Goal: Task Accomplishment & Management: Use online tool/utility

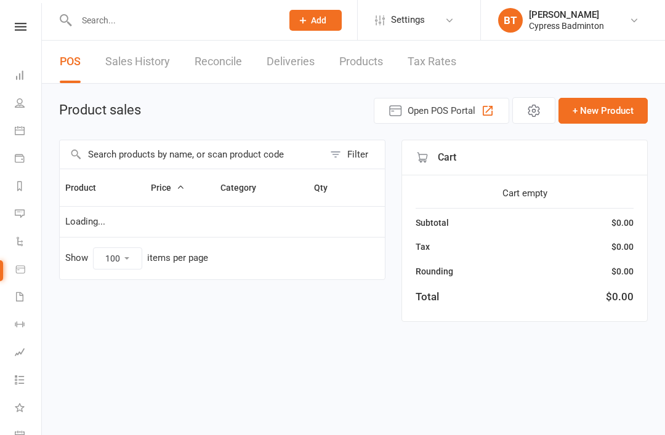
select select "100"
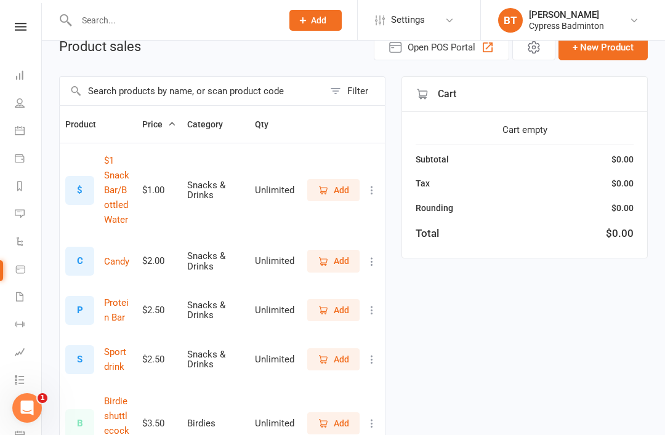
click at [14, 24] on link at bounding box center [21, 27] width 44 height 8
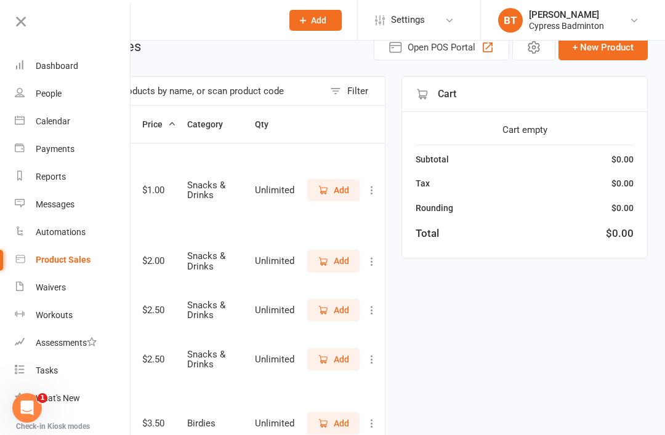
click at [90, 58] on link "Dashboard" at bounding box center [73, 66] width 116 height 28
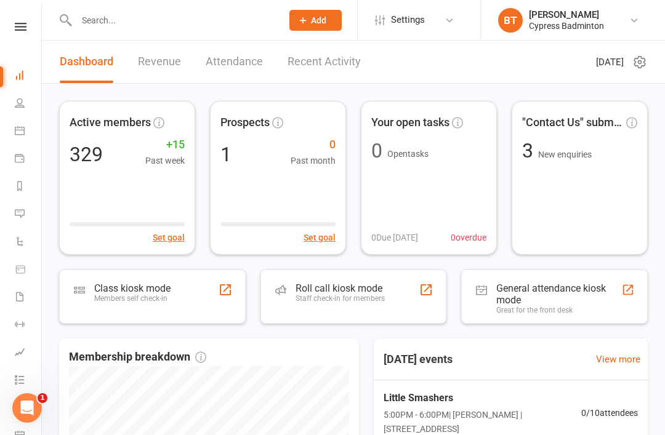
click at [353, 300] on div "Staff check-in for members" at bounding box center [340, 298] width 89 height 9
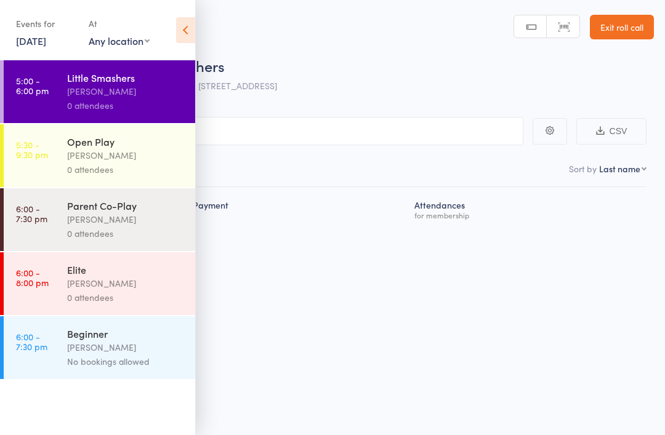
click at [128, 148] on div "Open Play" at bounding box center [126, 142] width 118 height 14
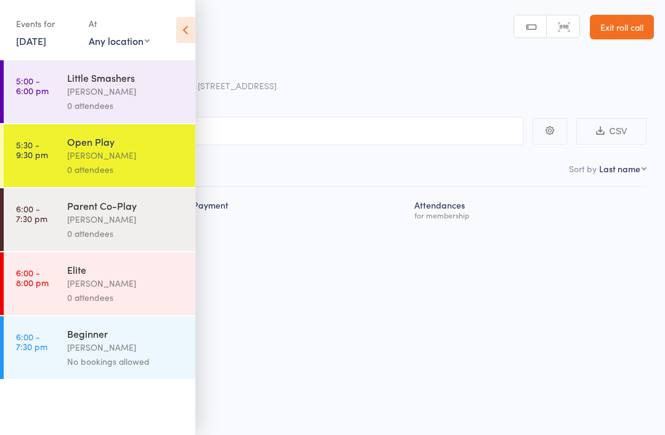
click at [190, 26] on icon at bounding box center [185, 30] width 19 height 26
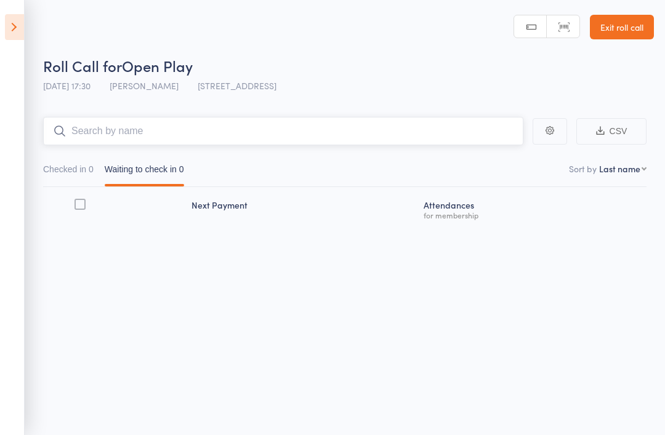
click at [313, 131] on input "search" at bounding box center [283, 131] width 480 height 28
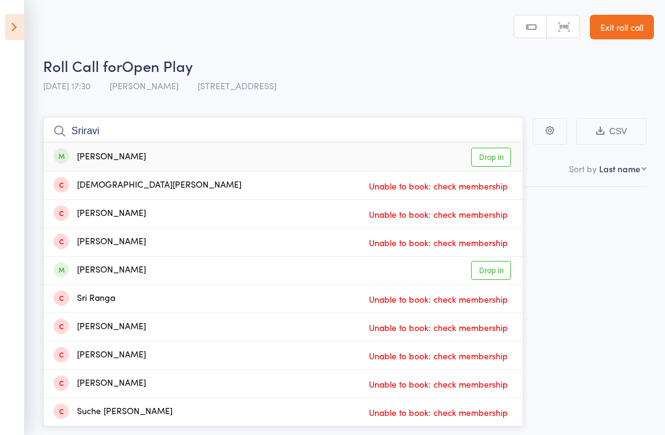
type input "Sriravi"
click at [488, 157] on link "Drop in" at bounding box center [491, 157] width 40 height 19
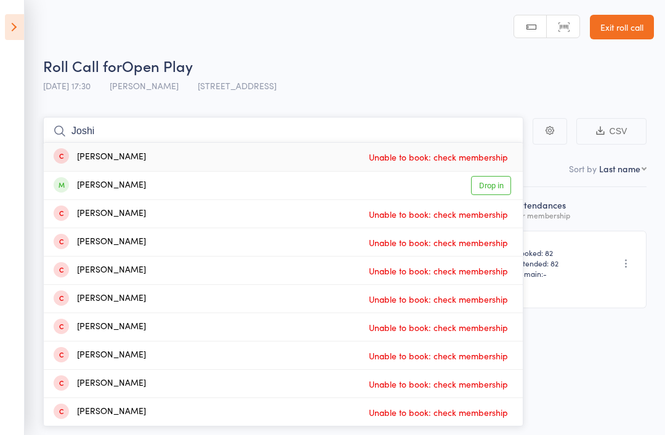
type input "Joshi"
click at [505, 191] on link "Drop in" at bounding box center [491, 185] width 40 height 19
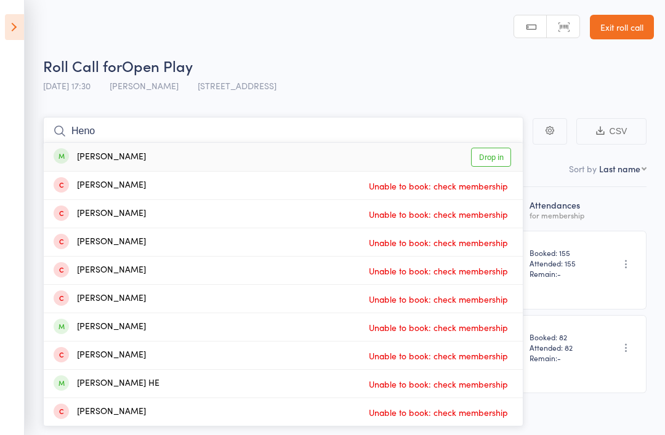
type input "Heno"
click at [488, 148] on link "Drop in" at bounding box center [491, 157] width 40 height 19
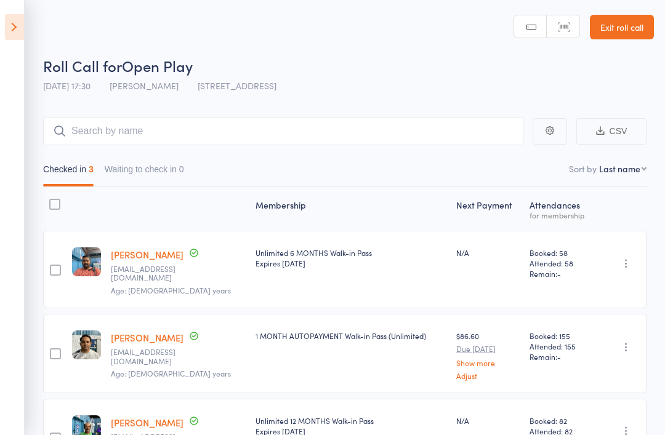
click at [23, 27] on icon at bounding box center [14, 27] width 19 height 26
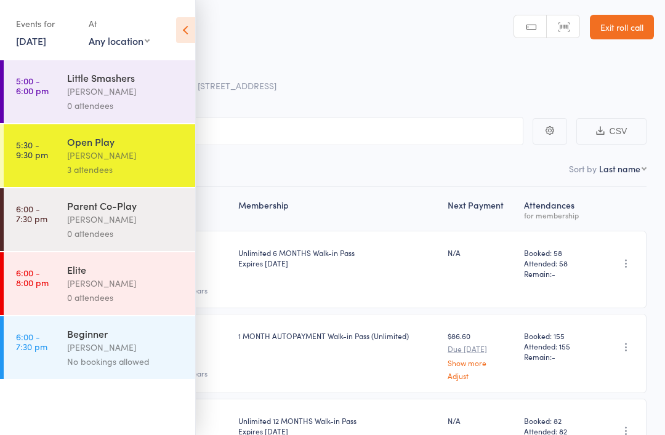
click at [183, 32] on icon at bounding box center [185, 30] width 19 height 26
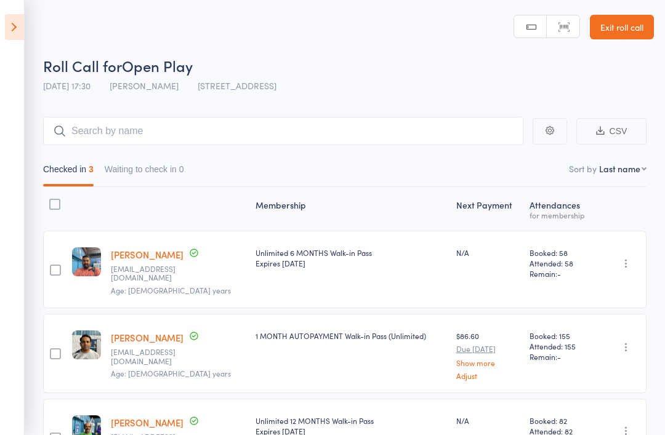
click at [193, 112] on main "CSV Checked in 3 Waiting to check in 0 Sort by Last name First name Last name B…" at bounding box center [332, 315] width 665 height 433
click at [620, 175] on select "First name Last name Birthday today? Behind on payments? Check in time Next pay…" at bounding box center [622, 169] width 47 height 12
select select "4"
click at [277, 134] on input "search" at bounding box center [283, 131] width 480 height 28
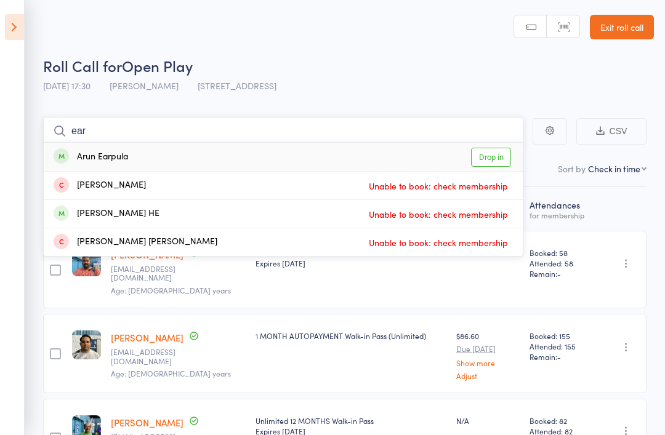
type input "ear"
click at [498, 155] on link "Drop in" at bounding box center [491, 157] width 40 height 19
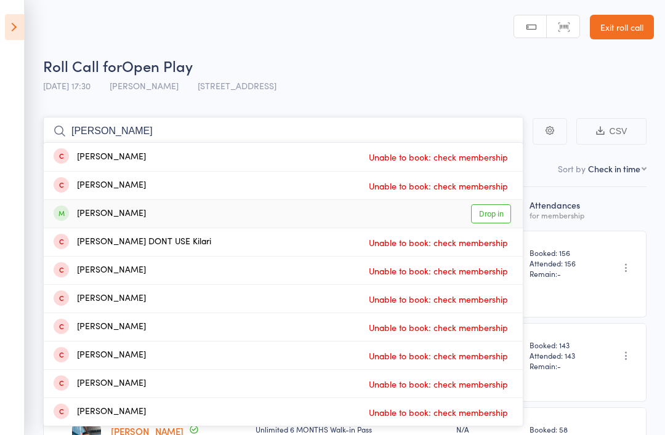
type input "Jay kil"
click at [478, 206] on link "Drop in" at bounding box center [491, 213] width 40 height 19
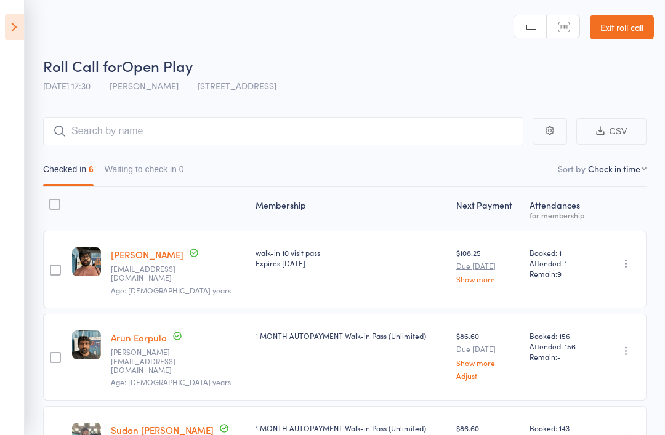
click at [615, 171] on select "First name Last name Birthday today? Behind on payments? Check in time Next pay…" at bounding box center [617, 169] width 58 height 12
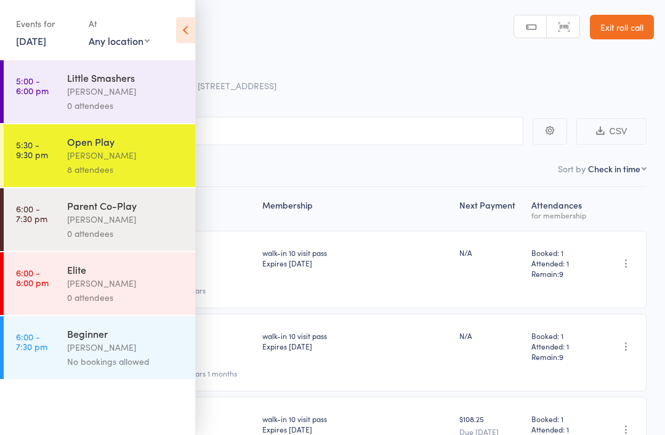
click at [186, 28] on icon at bounding box center [185, 30] width 19 height 26
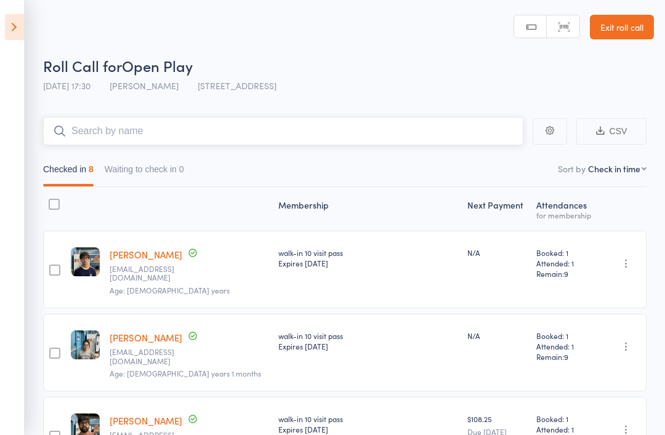
click at [458, 123] on input "search" at bounding box center [283, 131] width 480 height 28
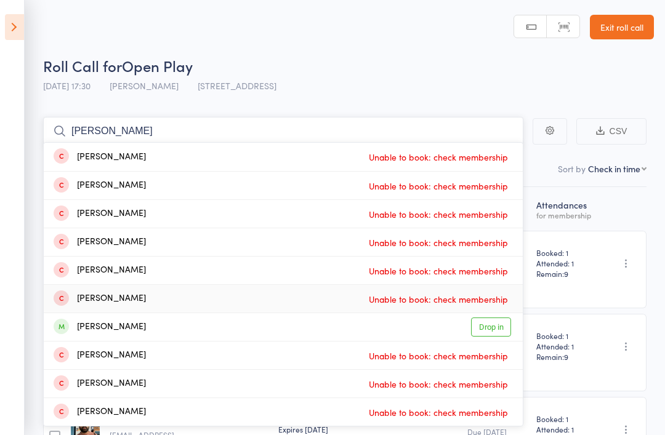
type input "Huy"
click at [491, 308] on span "Unable to book: check membership" at bounding box center [438, 299] width 145 height 18
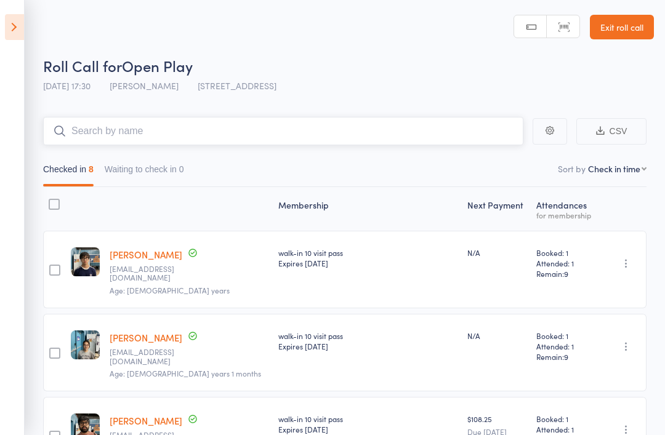
click at [361, 138] on input "search" at bounding box center [283, 131] width 480 height 28
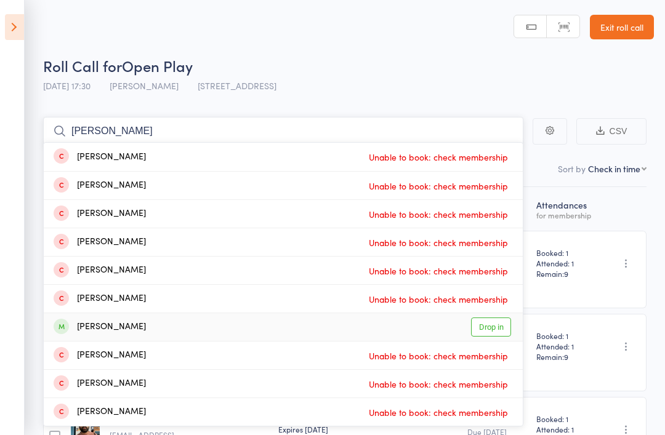
type input "Huy"
click at [504, 319] on link "Drop in" at bounding box center [491, 327] width 40 height 19
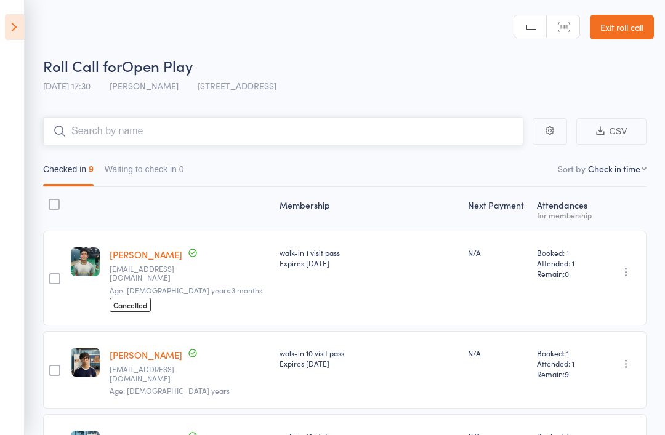
click at [418, 139] on input "search" at bounding box center [283, 131] width 480 height 28
click at [358, 138] on input "search" at bounding box center [283, 131] width 480 height 28
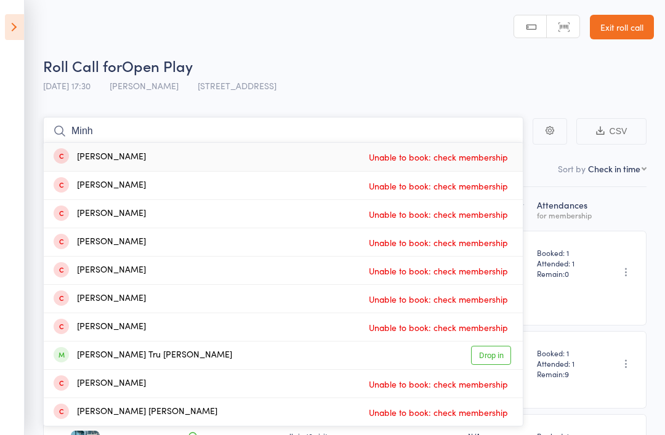
type input "Minh"
click at [494, 353] on link "Drop in" at bounding box center [491, 355] width 40 height 19
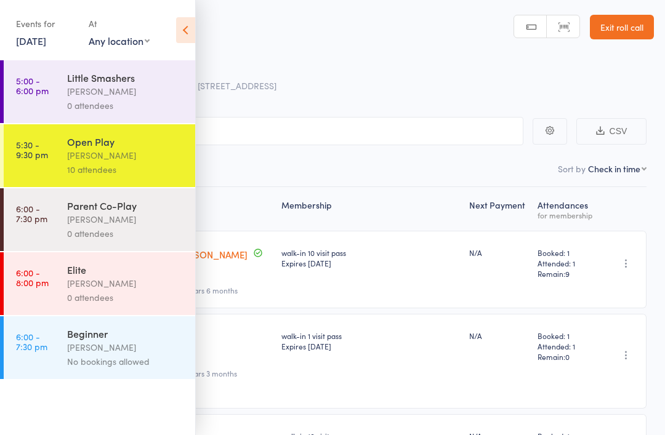
click at [187, 30] on icon at bounding box center [185, 30] width 19 height 26
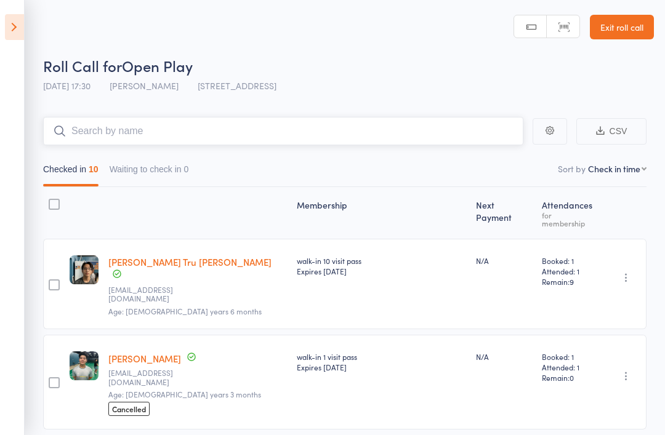
click at [253, 127] on input "search" at bounding box center [283, 131] width 480 height 28
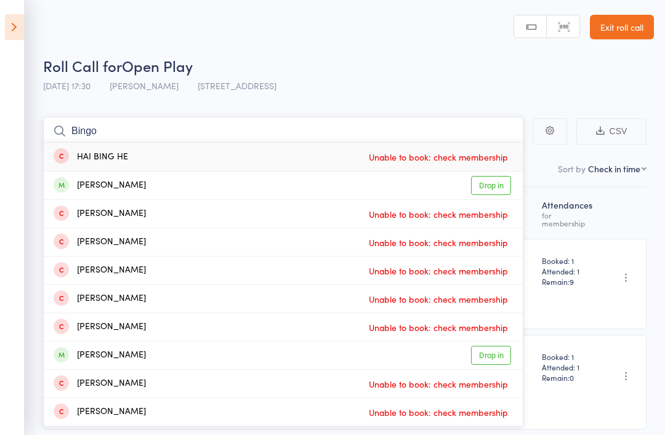
type input "Bingo"
click at [494, 350] on link "Drop in" at bounding box center [491, 355] width 40 height 19
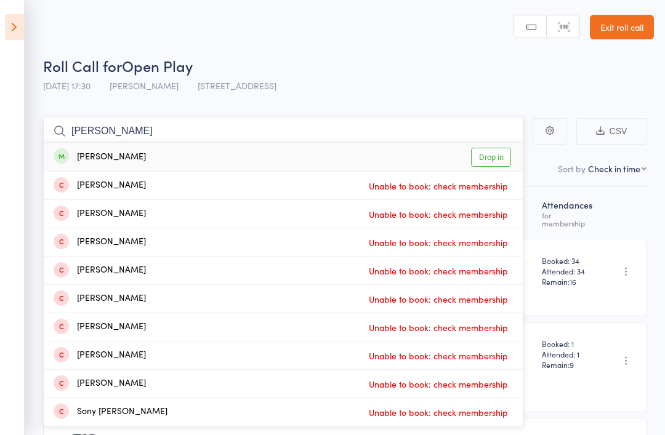
type input "Danny"
click at [496, 163] on link "Drop in" at bounding box center [491, 157] width 40 height 19
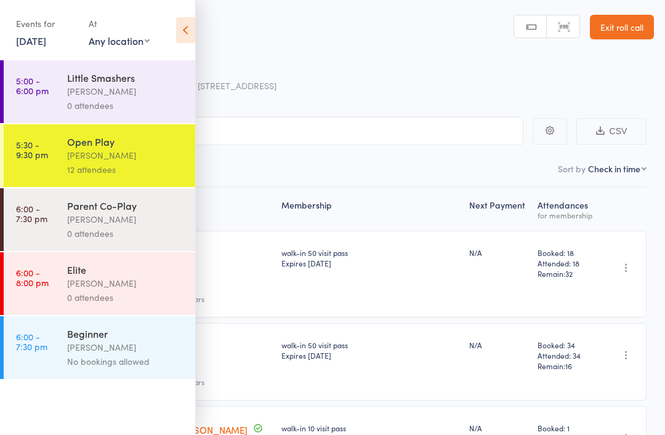
click at [183, 23] on icon at bounding box center [185, 30] width 19 height 26
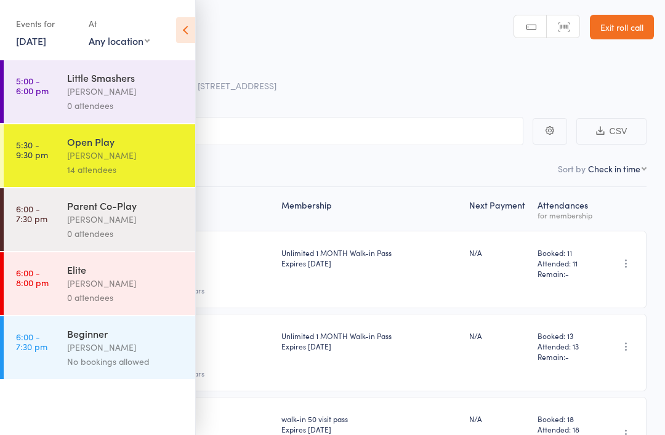
click at [188, 28] on icon at bounding box center [185, 30] width 19 height 26
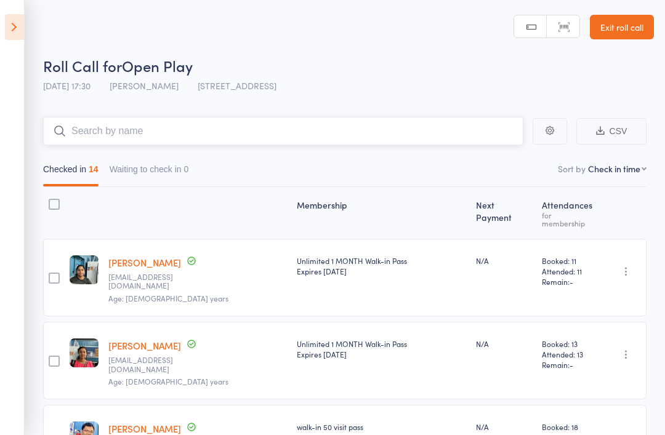
click at [430, 130] on input "search" at bounding box center [283, 131] width 480 height 28
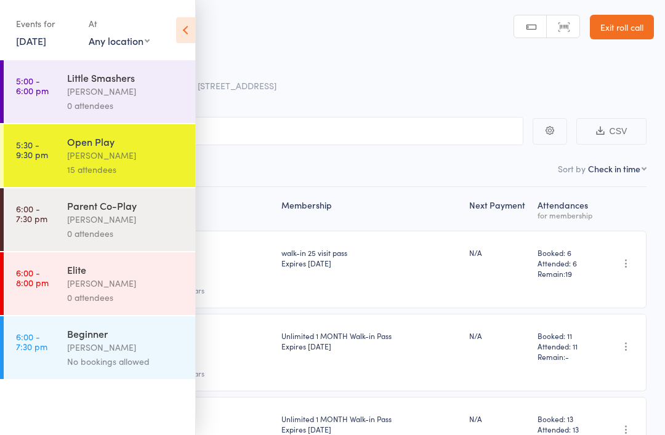
click at [193, 23] on icon at bounding box center [185, 30] width 19 height 26
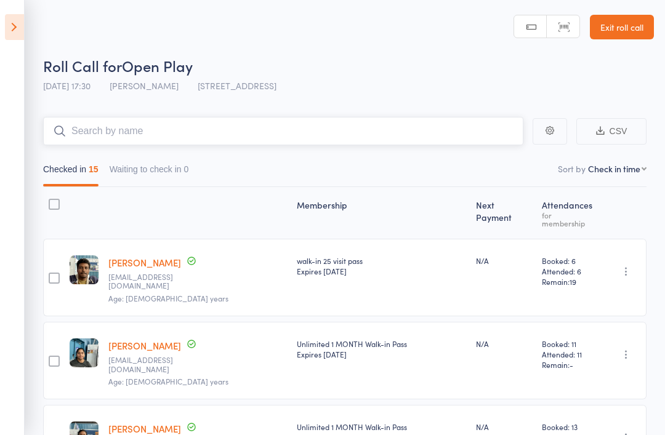
click at [476, 125] on input "search" at bounding box center [283, 131] width 480 height 28
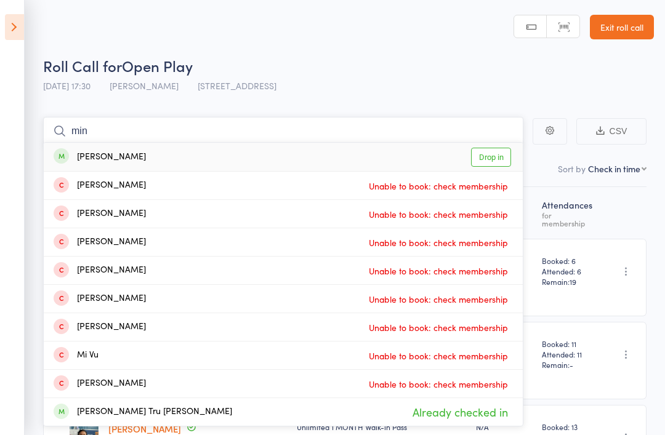
type input "min"
click at [494, 148] on link "Drop in" at bounding box center [491, 157] width 40 height 19
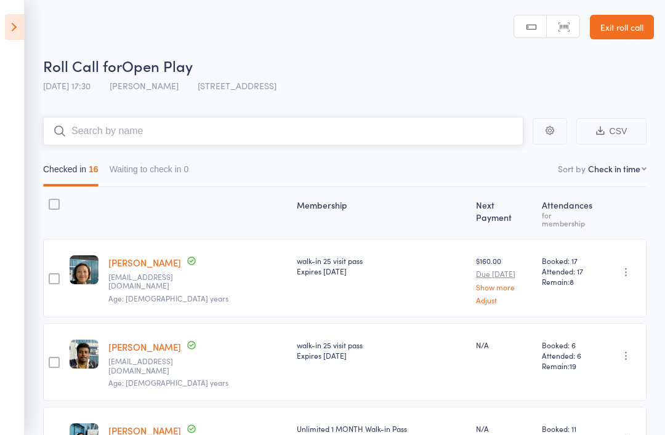
click at [292, 129] on input "search" at bounding box center [283, 131] width 480 height 28
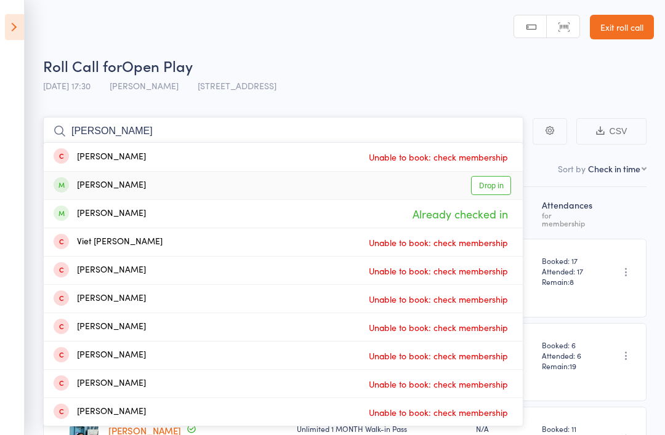
type input "Trieu"
click at [489, 180] on link "Drop in" at bounding box center [491, 185] width 40 height 19
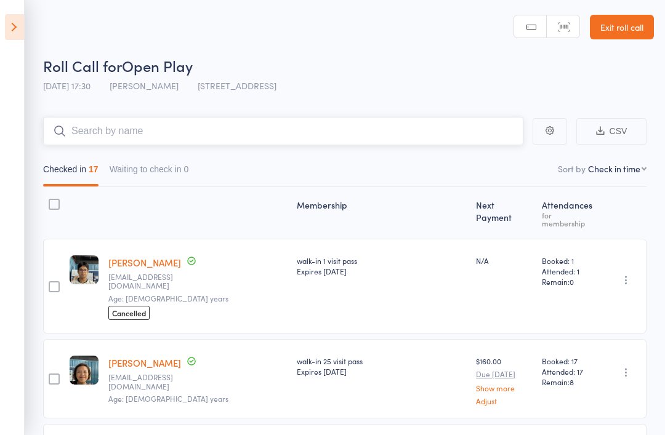
click at [259, 135] on input "search" at bounding box center [283, 131] width 480 height 28
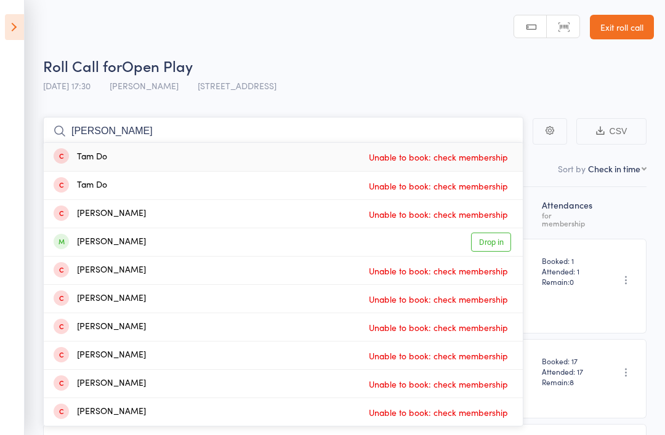
type input "Tam"
click at [490, 250] on link "Drop in" at bounding box center [491, 242] width 40 height 19
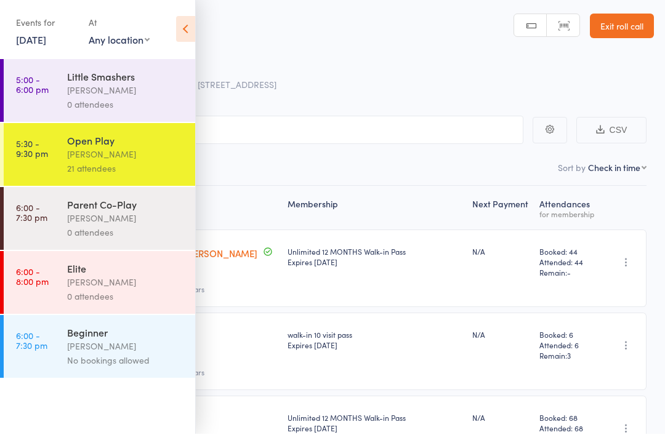
click at [184, 26] on icon at bounding box center [185, 30] width 19 height 26
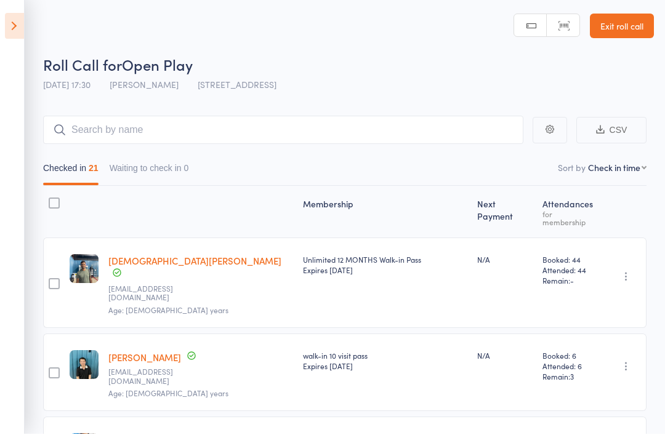
scroll to position [1, 0]
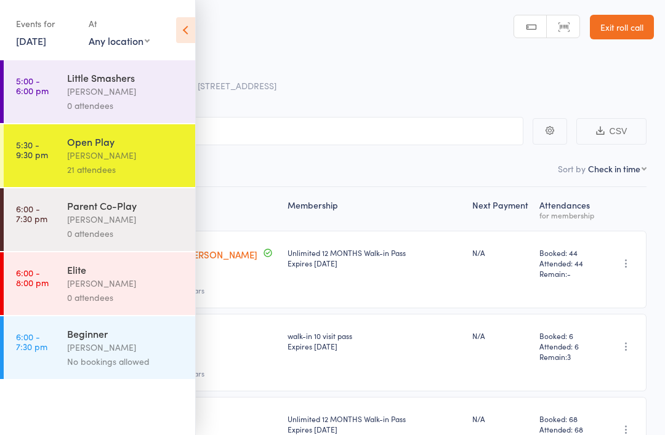
click at [183, 23] on icon at bounding box center [185, 30] width 19 height 26
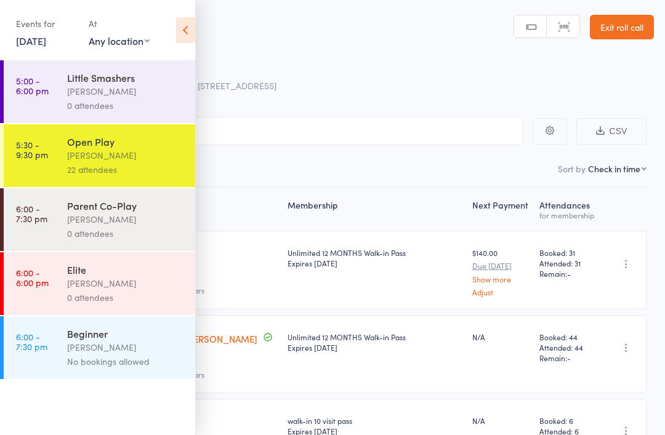
click at [183, 24] on icon at bounding box center [185, 30] width 19 height 26
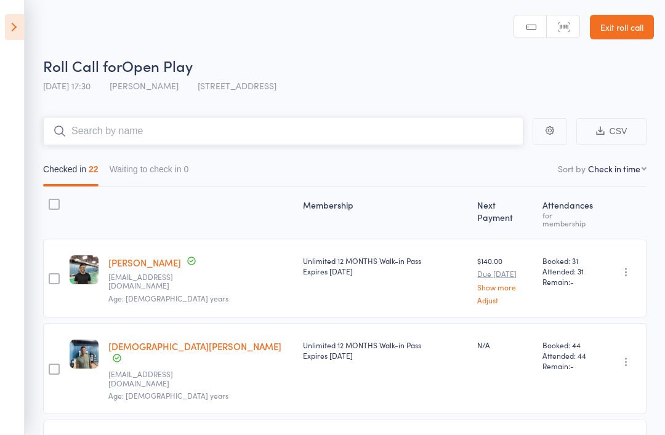
click at [115, 121] on input "search" at bounding box center [283, 131] width 480 height 28
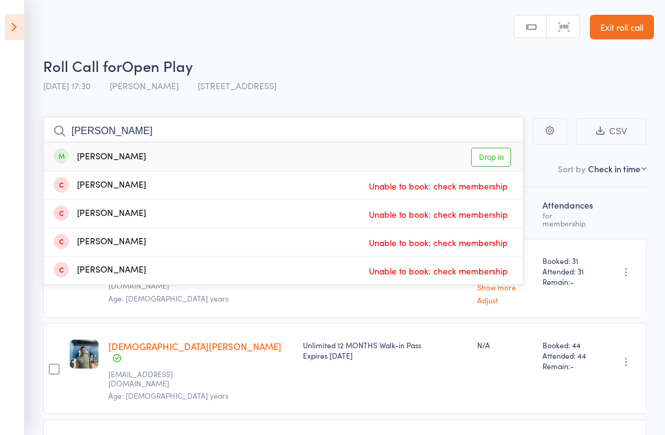
type input "Robin"
click at [495, 154] on link "Drop in" at bounding box center [491, 157] width 40 height 19
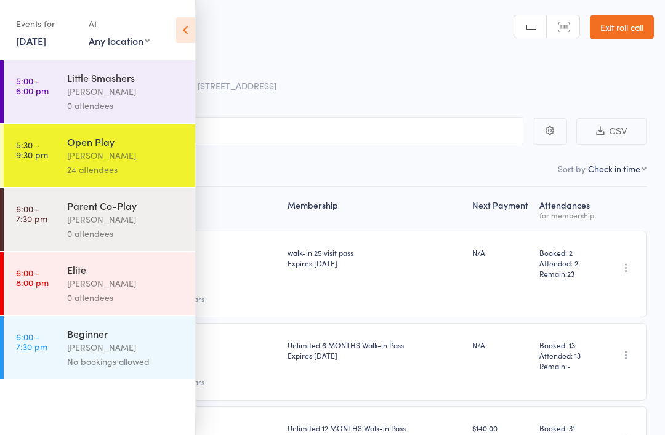
click at [191, 27] on icon at bounding box center [185, 30] width 19 height 26
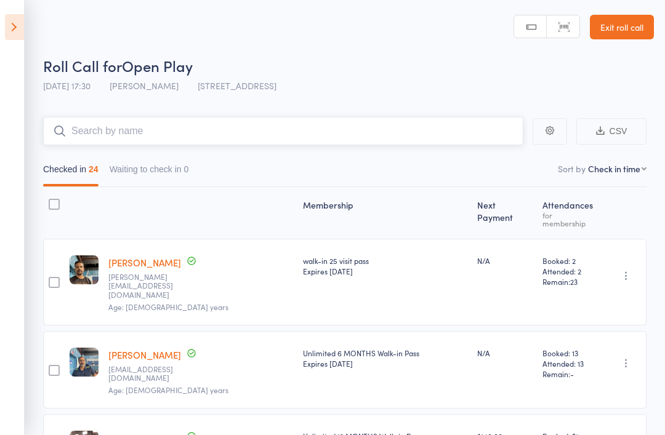
click at [178, 119] on input "search" at bounding box center [283, 131] width 480 height 28
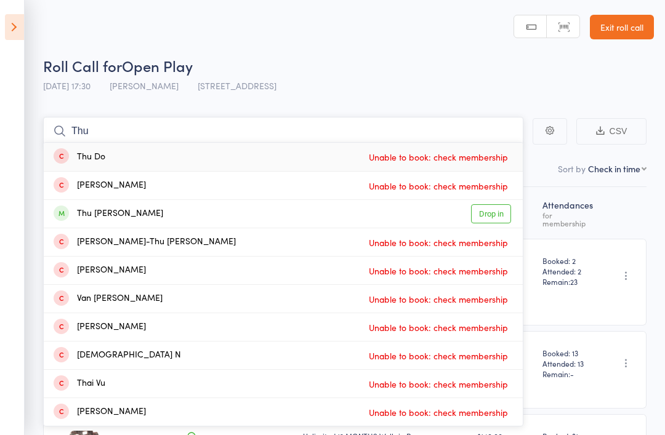
type input "Thu"
click at [506, 212] on link "Drop in" at bounding box center [491, 213] width 40 height 19
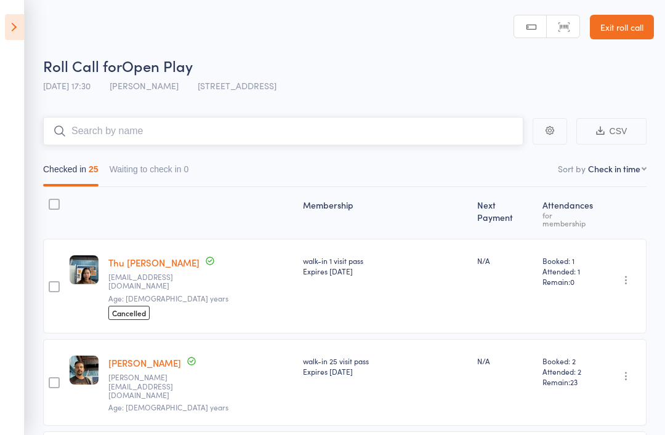
click at [352, 126] on input "search" at bounding box center [283, 131] width 480 height 28
type input "Ra"
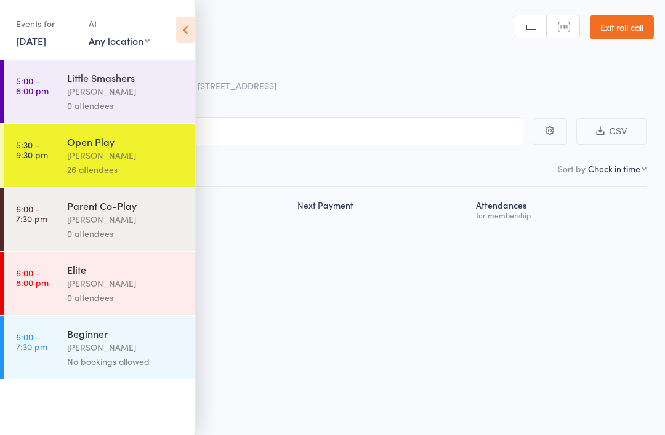
click at [172, 36] on div "Events for [DATE] [DATE] [DATE] Sun Mon Tue Wed Thu Fri Sat 40 28 29 30 01 02 0…" at bounding box center [97, 31] width 195 height 62
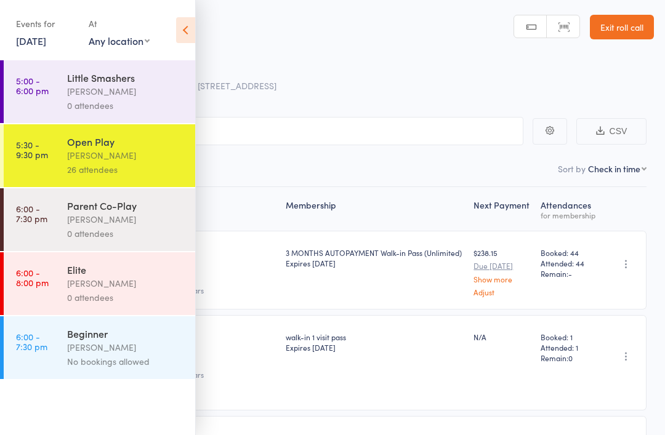
click at [193, 32] on icon at bounding box center [185, 30] width 19 height 26
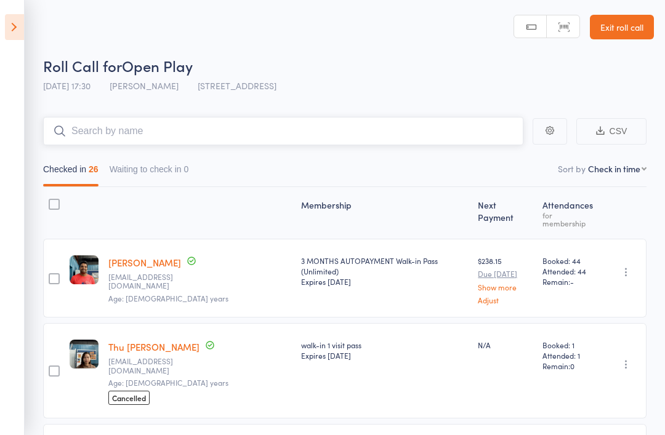
click at [249, 143] on input "search" at bounding box center [283, 131] width 480 height 28
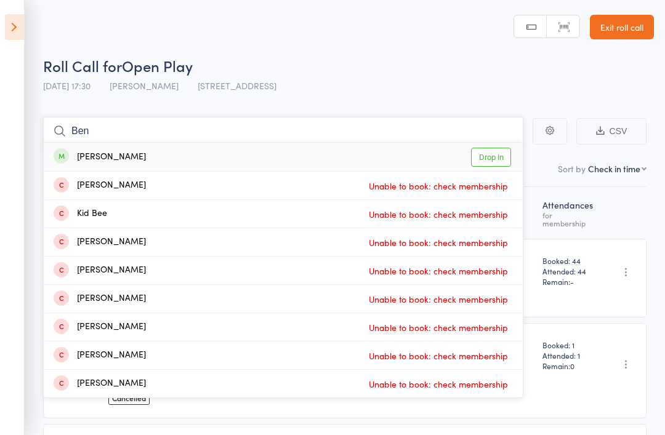
type input "Ben"
click at [509, 151] on link "Drop in" at bounding box center [491, 157] width 40 height 19
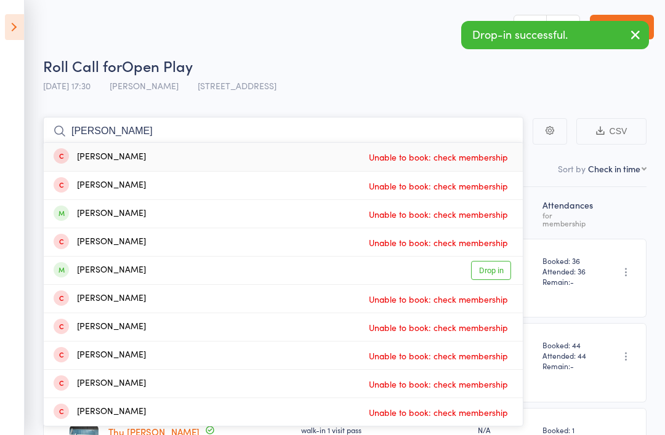
type input "[PERSON_NAME]"
click at [494, 270] on link "Drop in" at bounding box center [491, 270] width 40 height 19
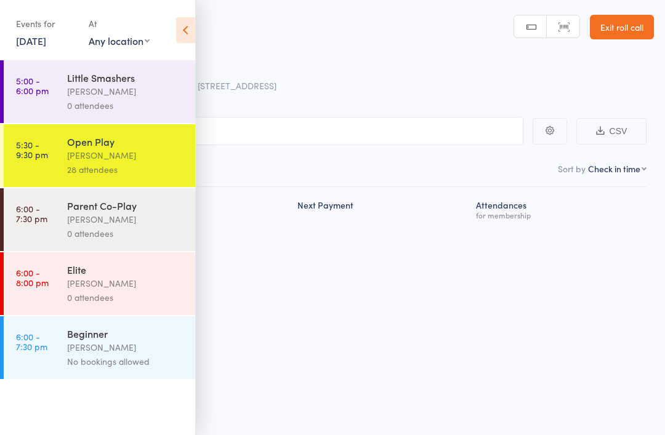
click at [195, 22] on icon at bounding box center [185, 30] width 19 height 26
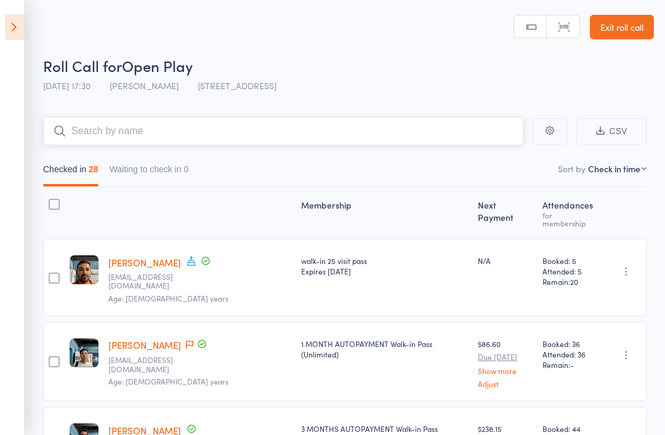
click at [328, 132] on input "search" at bounding box center [283, 131] width 480 height 28
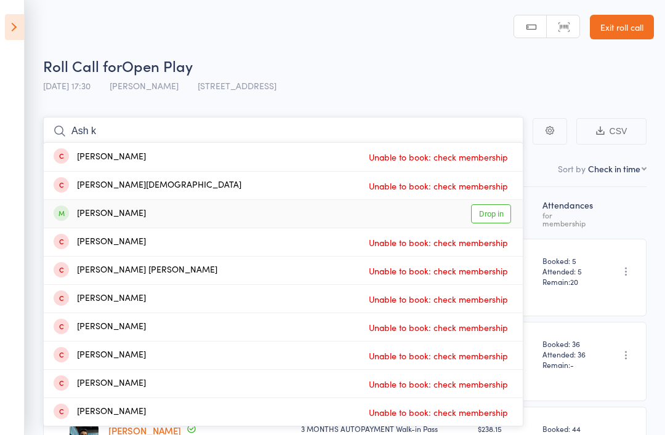
type input "Ash k"
click at [494, 209] on link "Drop in" at bounding box center [491, 213] width 40 height 19
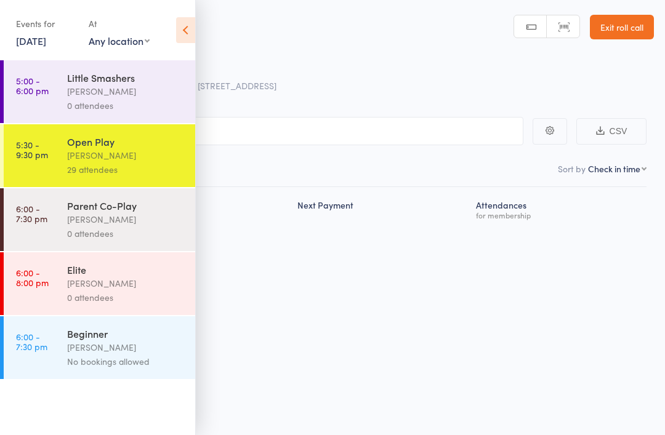
click at [181, 25] on icon at bounding box center [185, 30] width 19 height 26
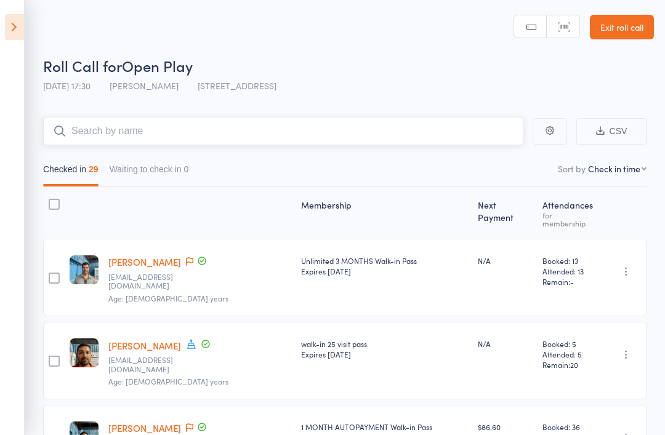
click at [265, 124] on input "search" at bounding box center [283, 131] width 480 height 28
click at [23, 25] on icon at bounding box center [14, 27] width 19 height 26
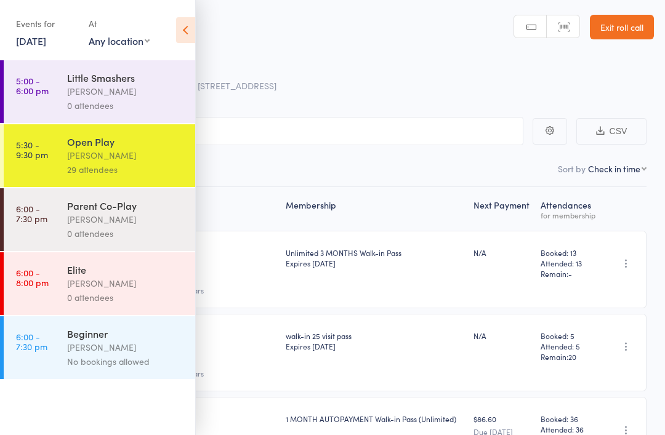
click at [158, 161] on div "[PERSON_NAME]" at bounding box center [126, 155] width 118 height 14
click at [191, 31] on icon at bounding box center [185, 30] width 19 height 26
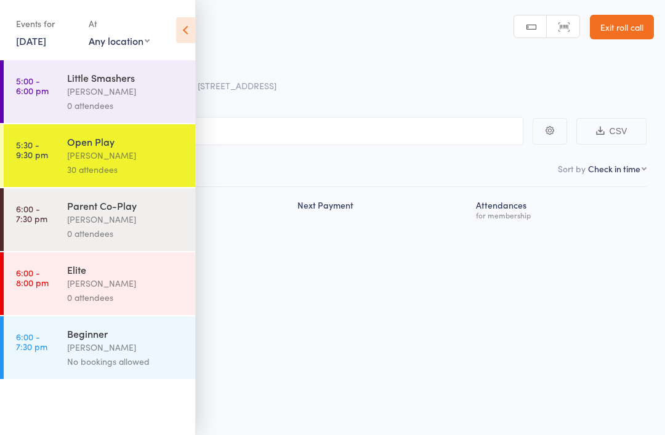
click at [193, 26] on icon at bounding box center [185, 30] width 19 height 26
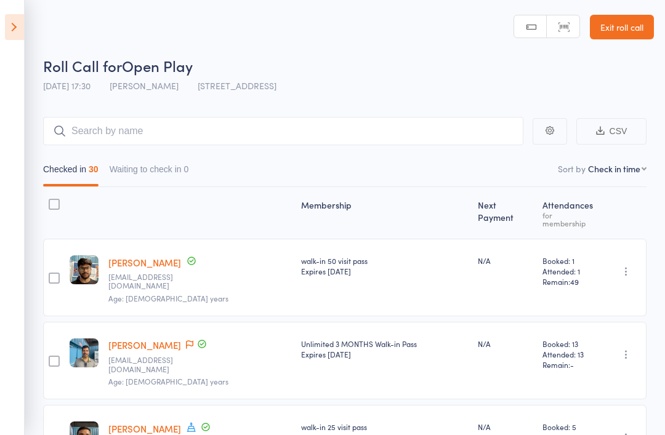
click at [376, 133] on input "search" at bounding box center [283, 131] width 480 height 28
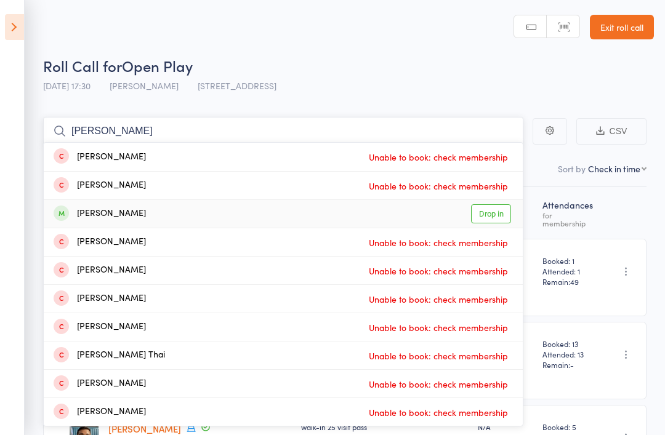
type input "[PERSON_NAME]"
click at [500, 209] on link "Drop in" at bounding box center [491, 213] width 40 height 19
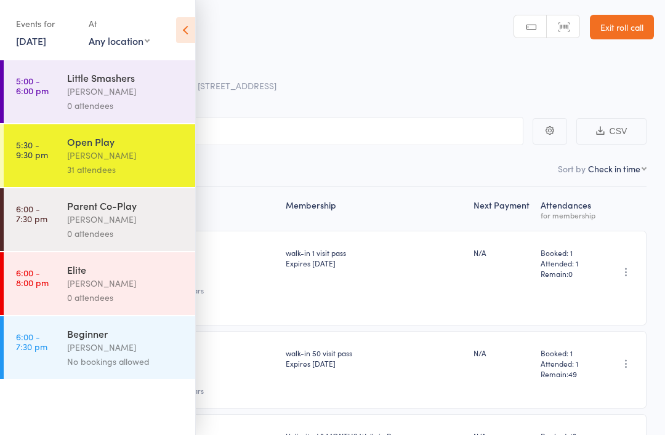
click at [180, 33] on icon at bounding box center [185, 30] width 19 height 26
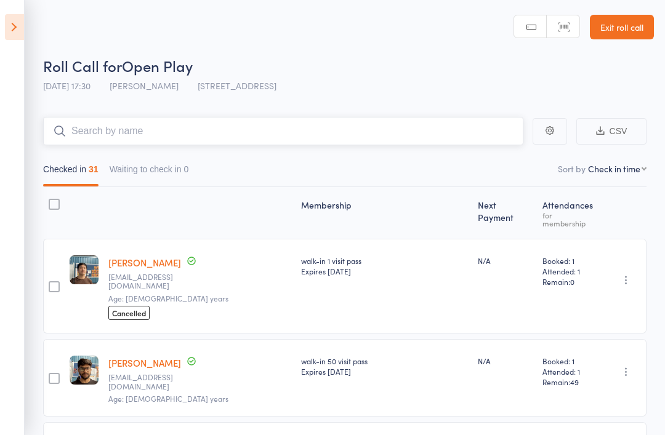
click at [305, 127] on input "search" at bounding box center [283, 131] width 480 height 28
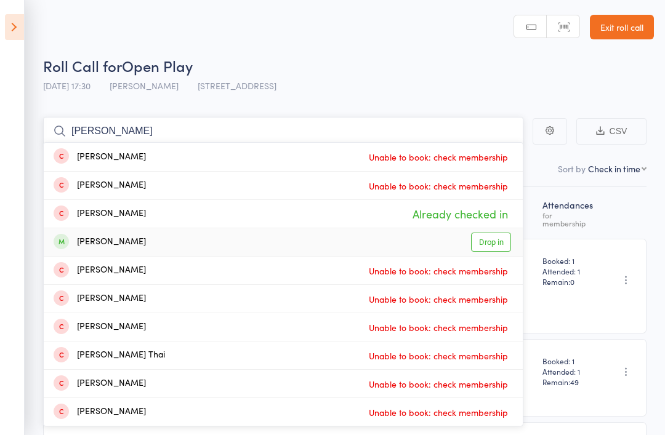
type input "Anh"
click at [501, 239] on link "Drop in" at bounding box center [491, 242] width 40 height 19
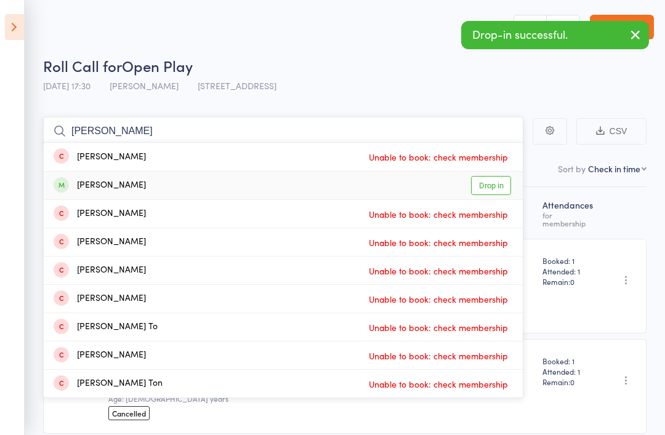
type input "Tom"
click at [493, 182] on link "Drop in" at bounding box center [491, 185] width 40 height 19
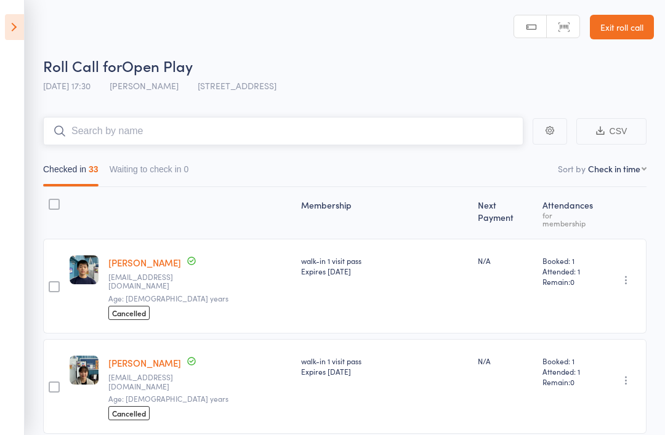
click at [269, 130] on input "search" at bounding box center [283, 131] width 480 height 28
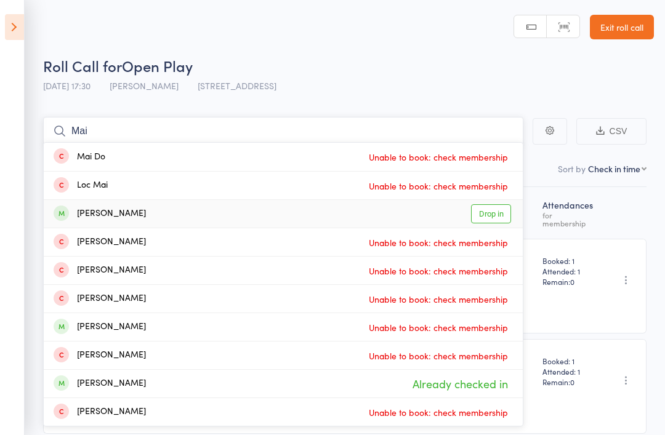
type input "Mai"
click at [503, 212] on link "Drop in" at bounding box center [491, 213] width 40 height 19
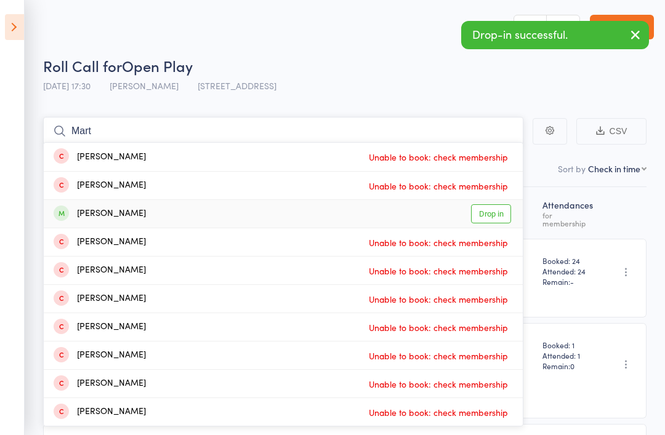
type input "Mart"
click at [508, 217] on link "Drop in" at bounding box center [491, 213] width 40 height 19
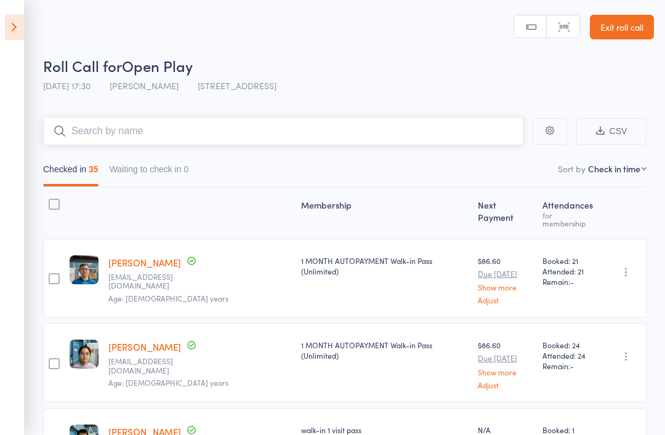
click at [112, 125] on input "search" at bounding box center [283, 131] width 480 height 28
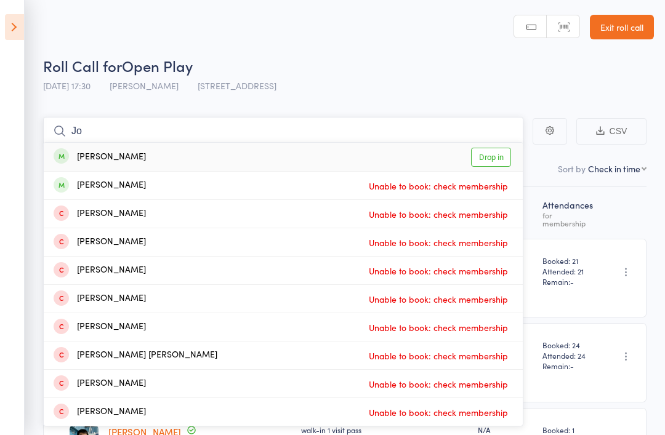
click at [464, 135] on input "Jo" at bounding box center [283, 131] width 480 height 28
type input "Jo"
click at [489, 160] on link "Drop in" at bounding box center [491, 157] width 40 height 19
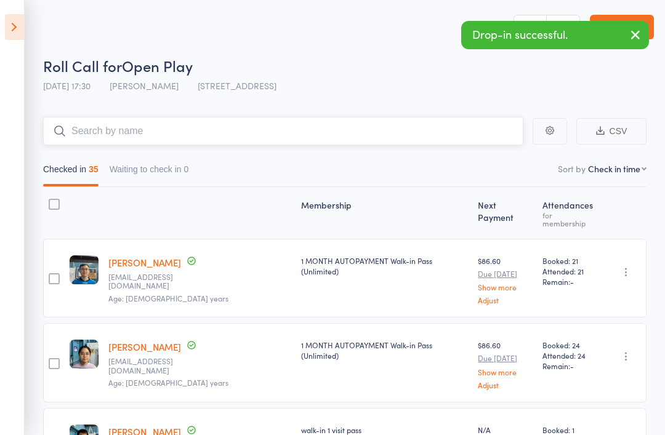
click at [115, 140] on input "search" at bounding box center [283, 131] width 480 height 28
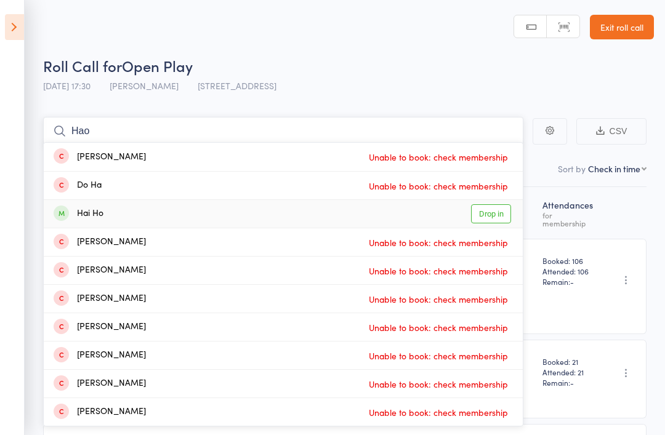
type input "Hao"
click at [497, 219] on link "Drop in" at bounding box center [491, 213] width 40 height 19
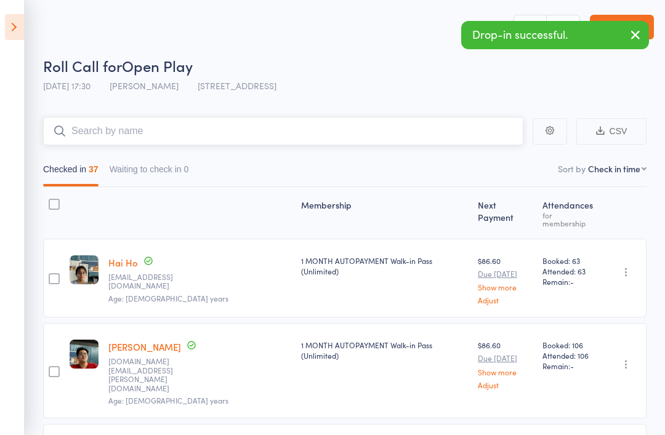
click at [123, 131] on input "search" at bounding box center [283, 131] width 480 height 28
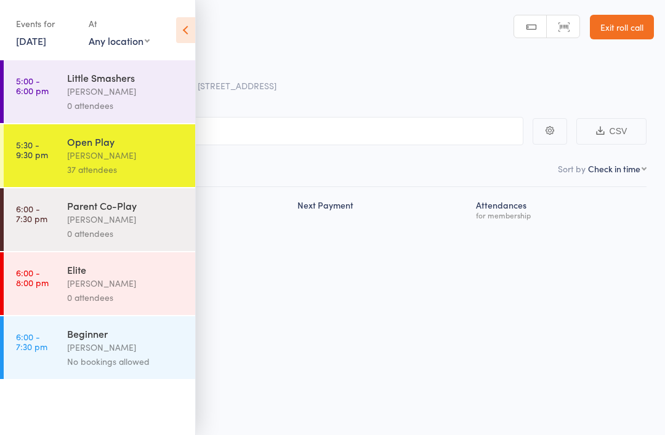
click at [190, 6] on div "Events for [DATE] [DATE] [DATE] Sun Mon Tue Wed Thu Fri Sat 40 28 29 30 01 02 0…" at bounding box center [97, 31] width 195 height 62
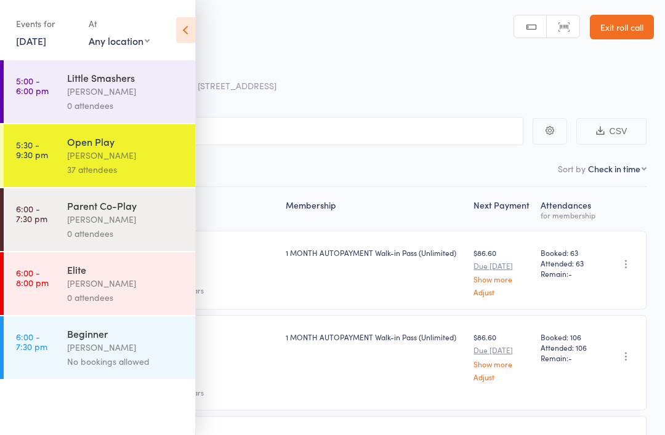
click at [189, 25] on icon at bounding box center [185, 30] width 19 height 26
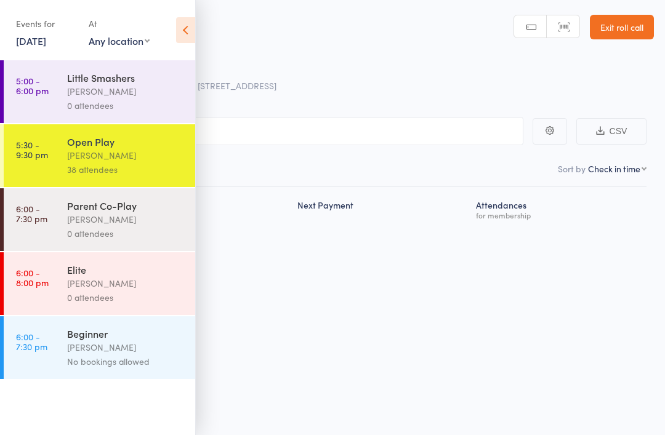
click at [185, 21] on icon at bounding box center [185, 30] width 19 height 26
